Goal: Task Accomplishment & Management: Use online tool/utility

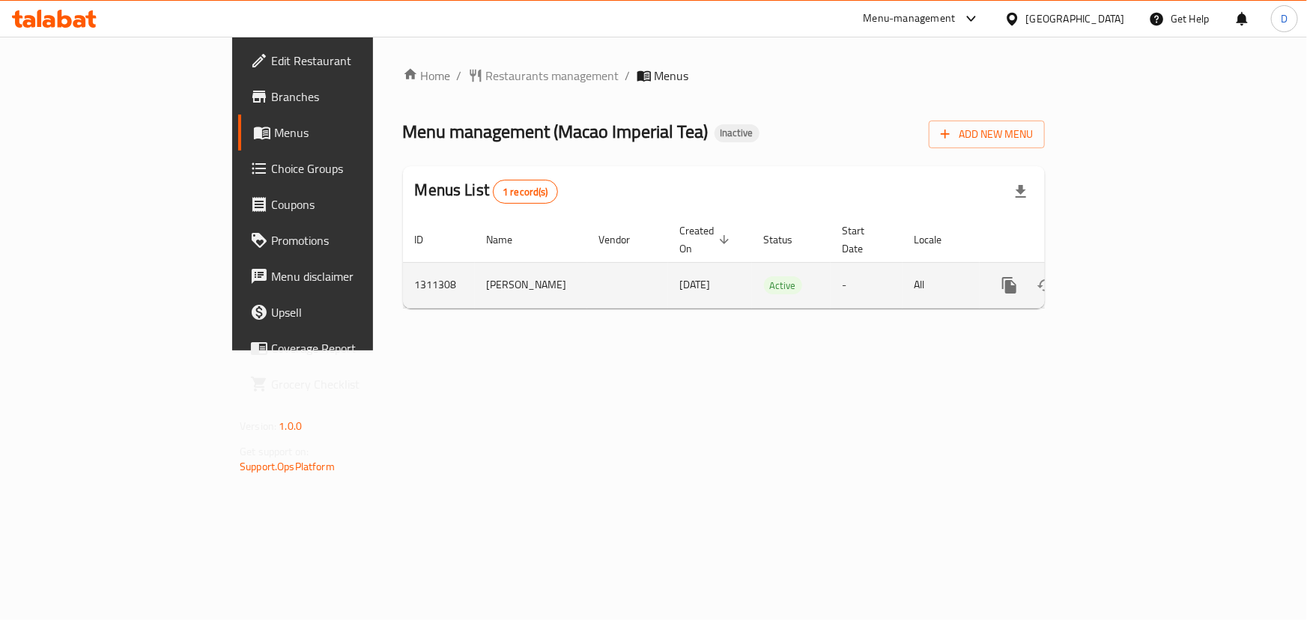
click at [1124, 279] on icon "enhanced table" at bounding box center [1117, 285] width 13 height 13
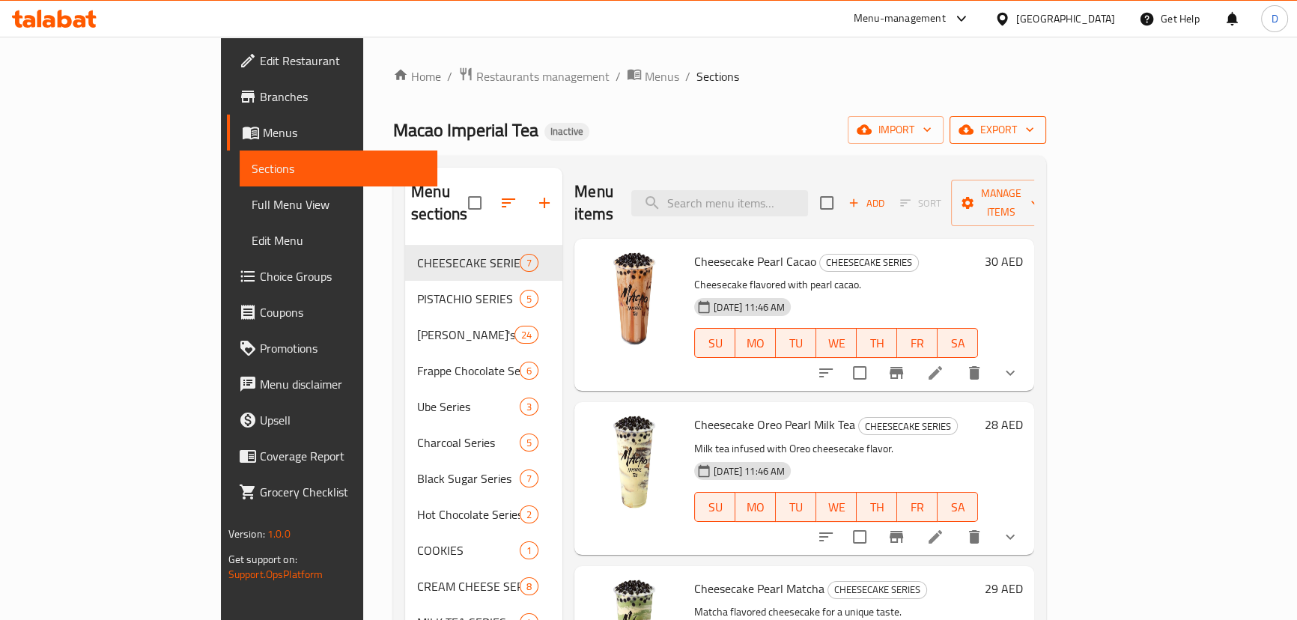
click at [1034, 130] on span "export" at bounding box center [998, 130] width 73 height 19
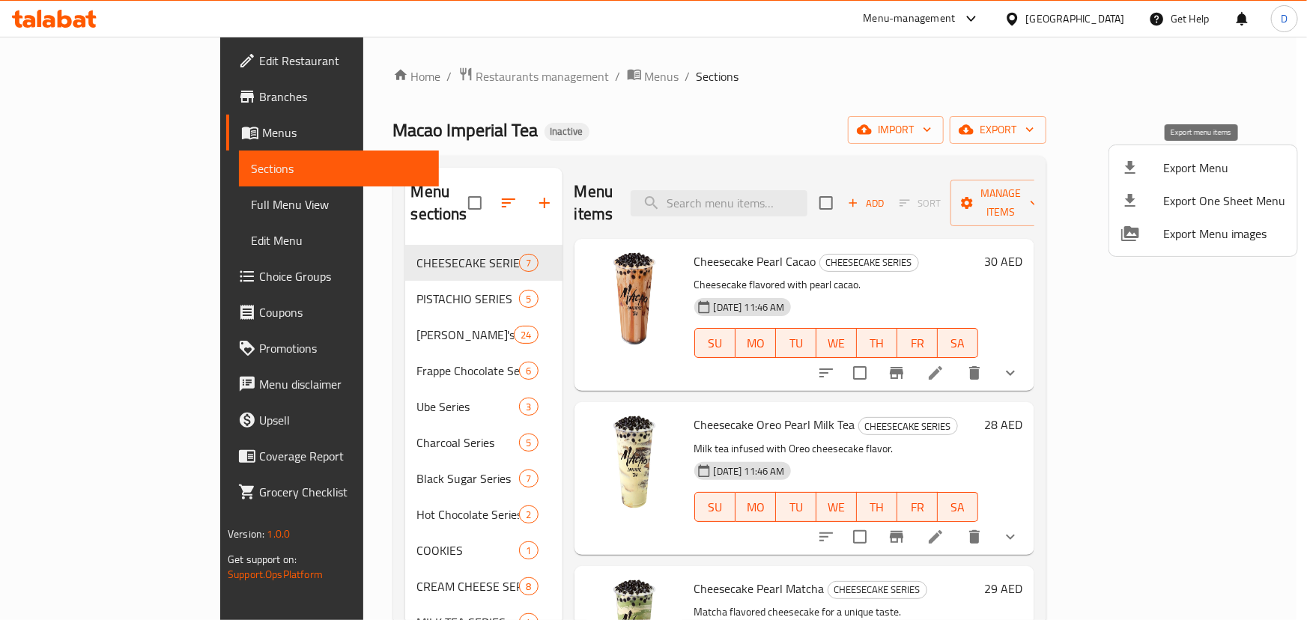
click at [1230, 169] on span "Export Menu" at bounding box center [1224, 168] width 122 height 18
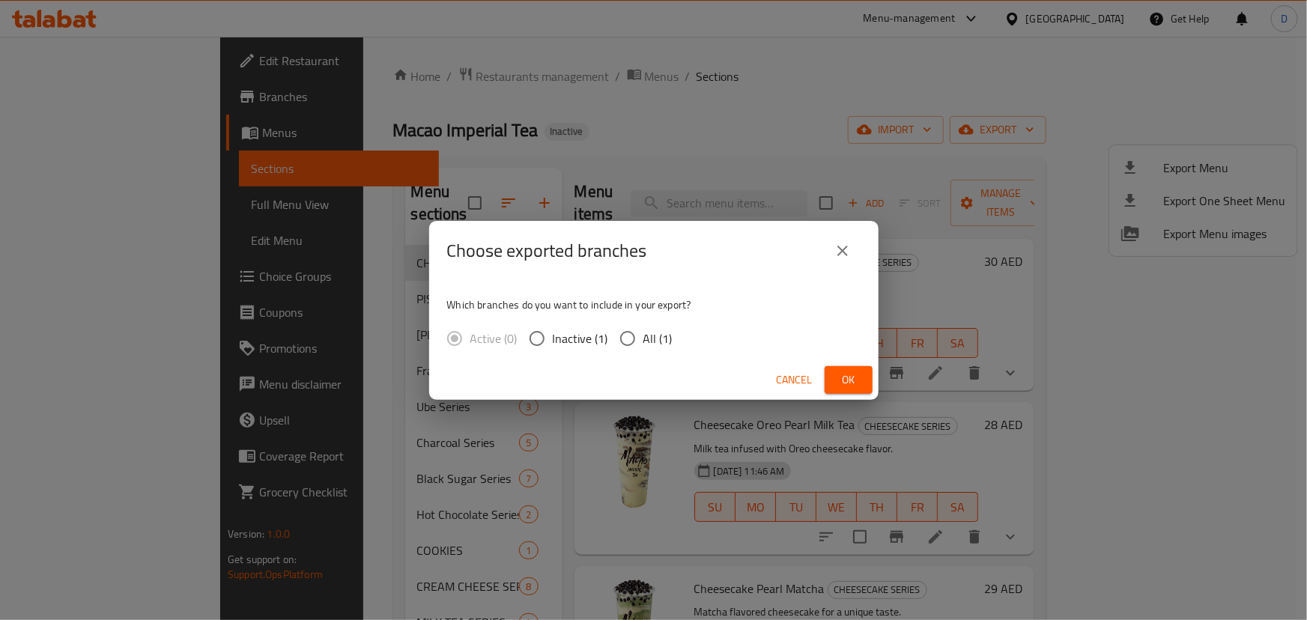
click at [658, 333] on span "All (1)" at bounding box center [657, 339] width 29 height 18
click at [643, 333] on input "All (1)" at bounding box center [627, 338] width 31 height 31
radio input "true"
click at [846, 372] on span "Ok" at bounding box center [849, 380] width 24 height 19
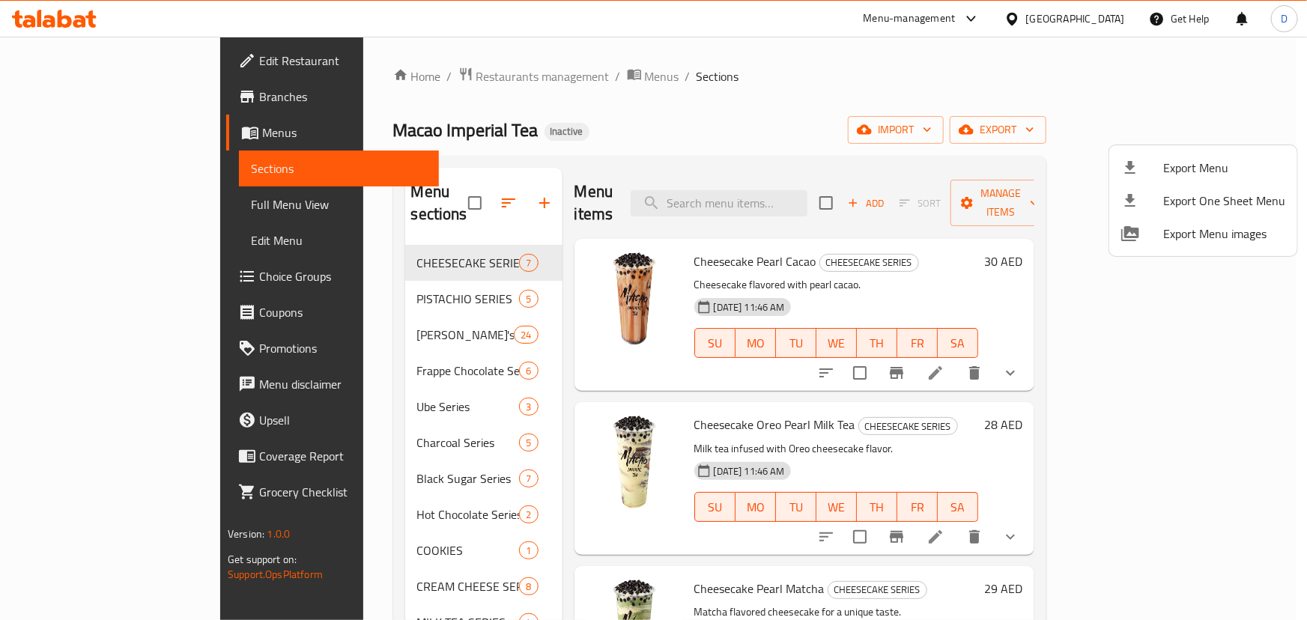
click at [245, 292] on div at bounding box center [653, 310] width 1307 height 620
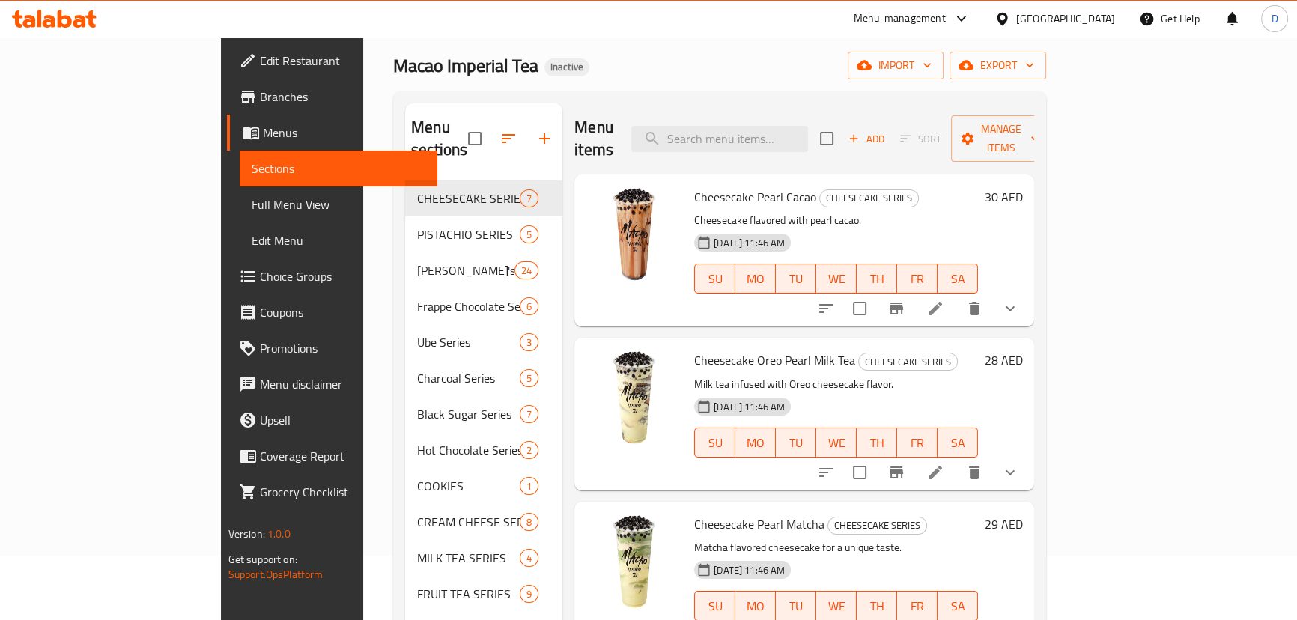
scroll to position [67, 0]
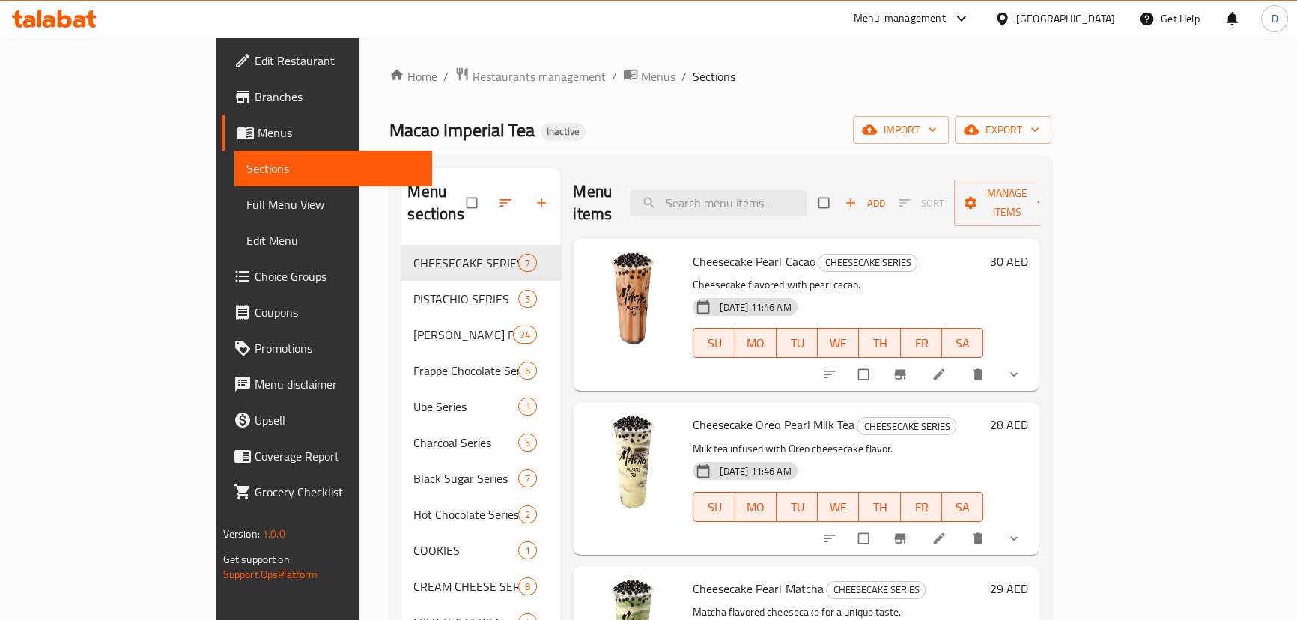
drag, startPoint x: 148, startPoint y: 201, endPoint x: 161, endPoint y: 0, distance: 201.9
click at [246, 201] on span "Full Menu View" at bounding box center [333, 204] width 174 height 18
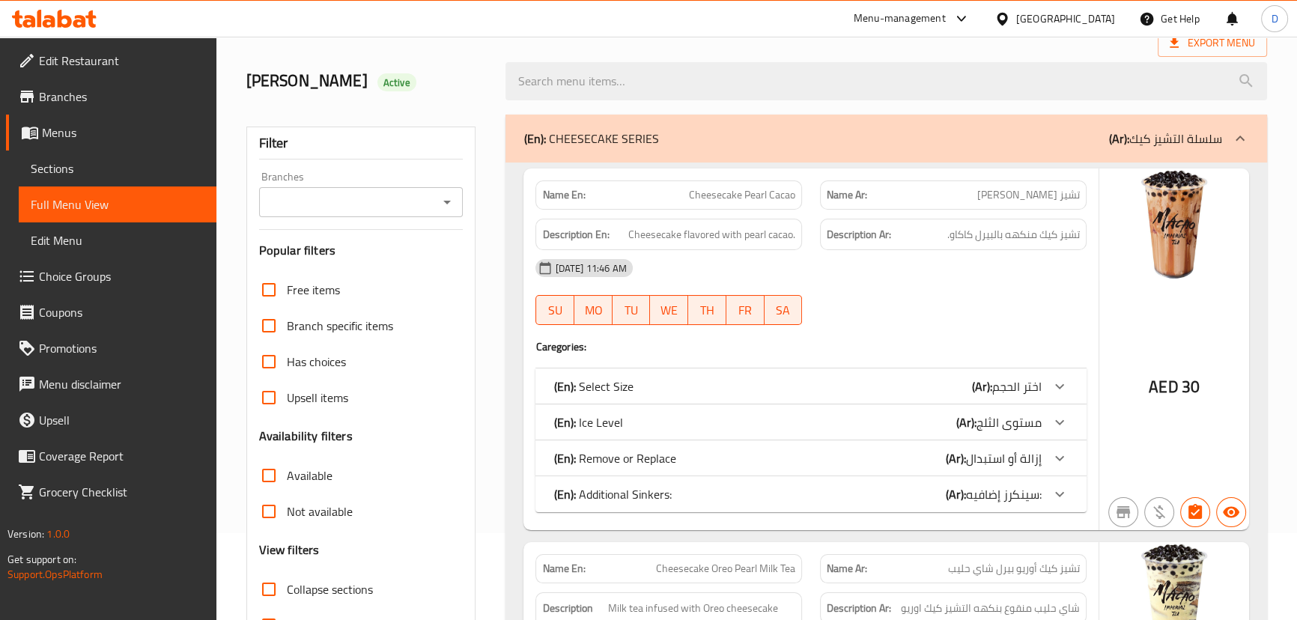
scroll to position [340, 0]
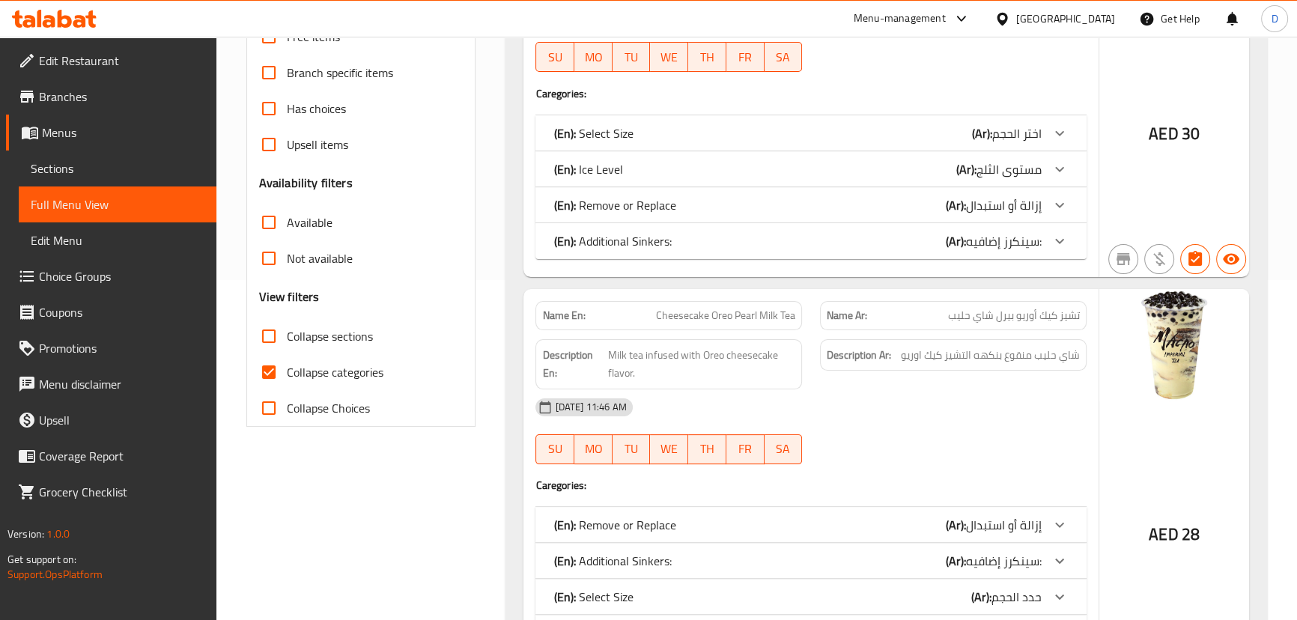
click at [287, 372] on span "Collapse categories" at bounding box center [335, 372] width 97 height 18
click at [287, 372] on input "Collapse categories" at bounding box center [269, 372] width 36 height 36
checkbox input "false"
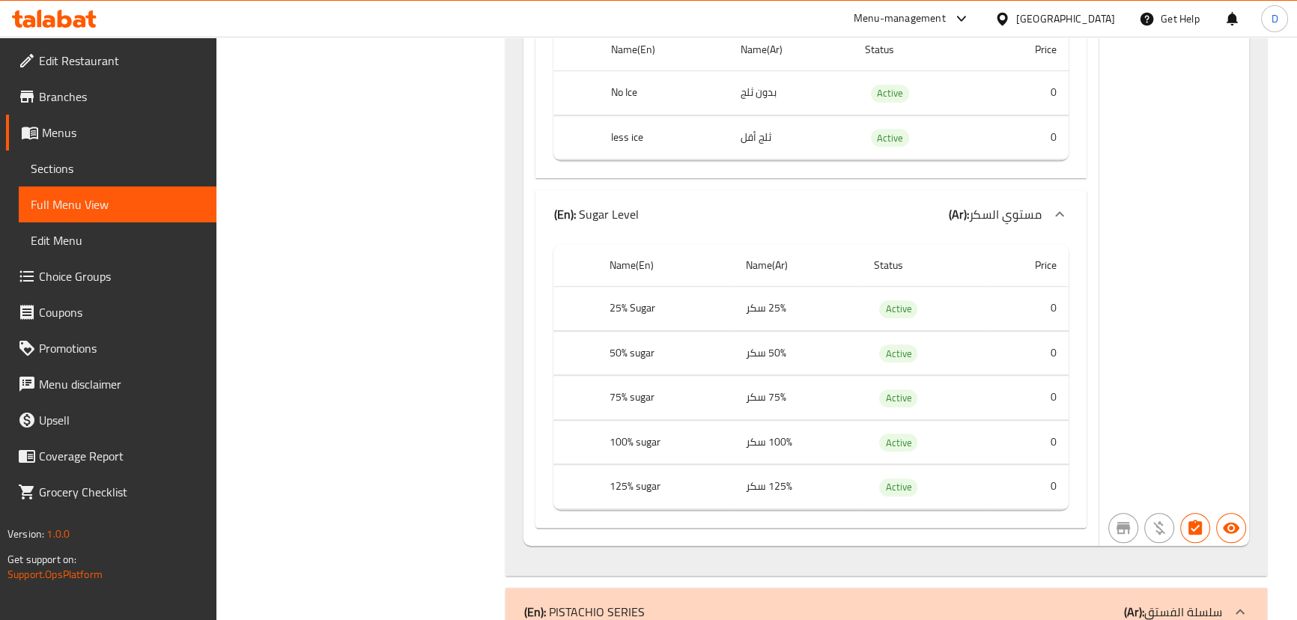
scroll to position [15487, 0]
